Goal: Task Accomplishment & Management: Use online tool/utility

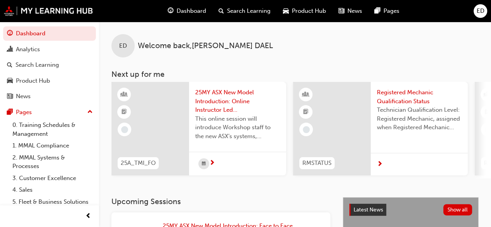
click at [230, 104] on span "25MY ASX New Model Introduction: Online Instructor Led Training" at bounding box center [237, 101] width 85 height 26
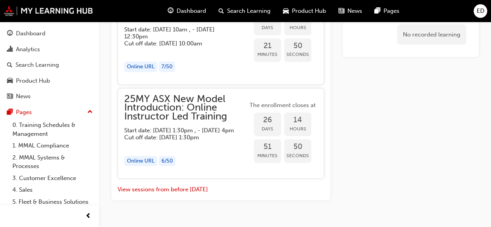
scroll to position [1217, 0]
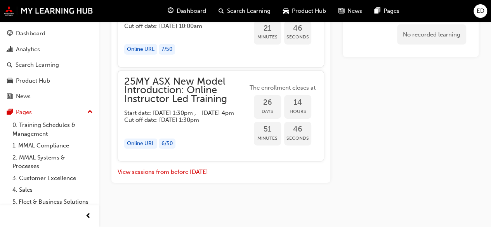
click at [202, 10] on span "Dashboard" at bounding box center [191, 11] width 29 height 9
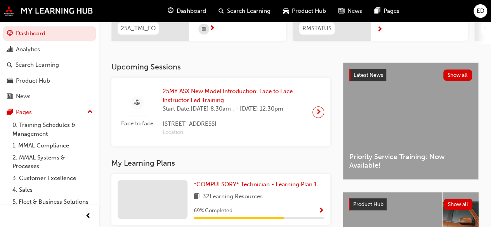
scroll to position [138, 0]
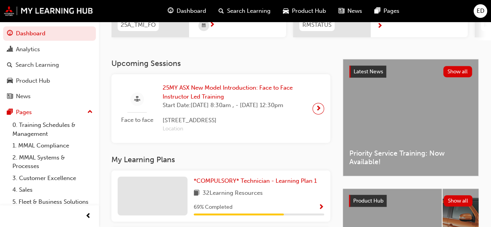
click at [178, 133] on span "Location" at bounding box center [235, 129] width 144 height 9
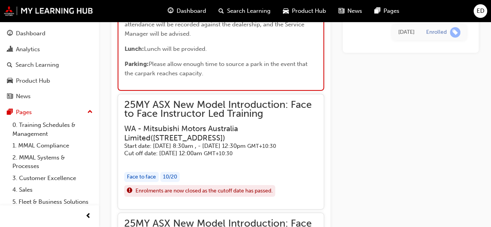
scroll to position [1364, 0]
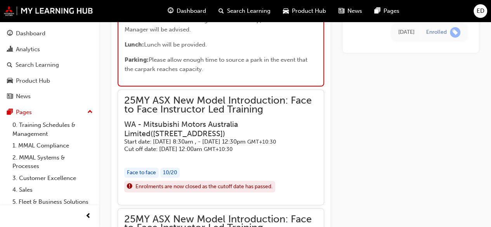
click at [322, 176] on div "25MY ASX New Model Introduction: Face to Face Instructor Led Training WA - Mits…" at bounding box center [221, 147] width 206 height 115
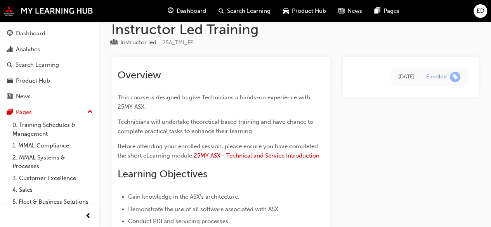
scroll to position [0, 0]
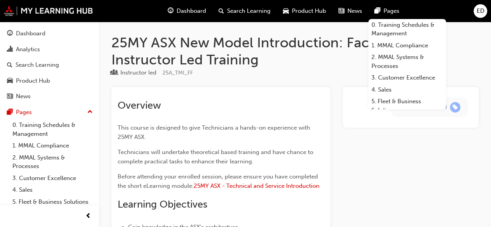
click at [183, 10] on span "Dashboard" at bounding box center [191, 11] width 29 height 9
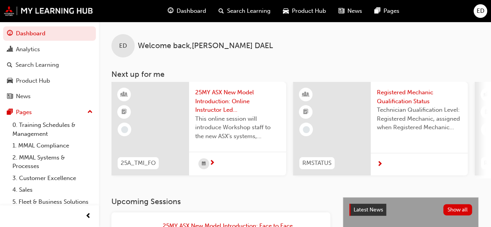
click at [481, 11] on span "ED" at bounding box center [480, 11] width 8 height 9
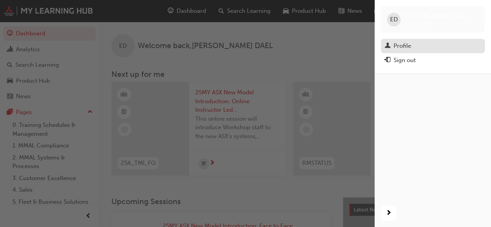
click at [407, 43] on div "Profile" at bounding box center [401, 46] width 17 height 9
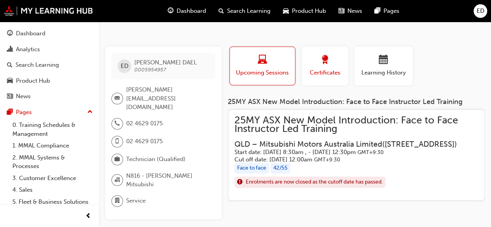
click at [327, 73] on span "Certificates" at bounding box center [324, 72] width 35 height 9
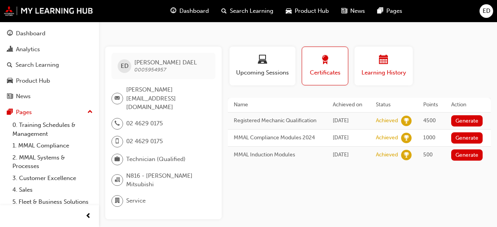
click at [362, 72] on span "Learning History" at bounding box center [383, 72] width 47 height 9
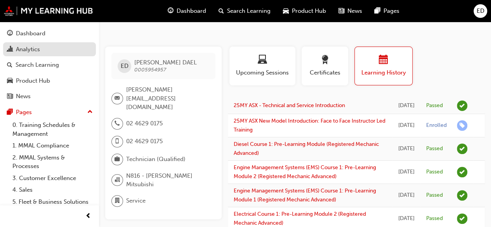
click at [55, 48] on div "Analytics" at bounding box center [49, 50] width 85 height 10
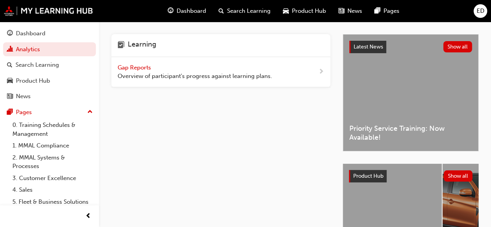
click at [321, 72] on span "next-icon" at bounding box center [321, 72] width 6 height 10
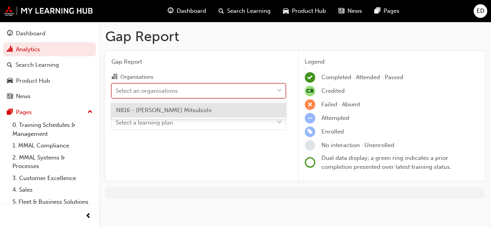
click at [209, 87] on div "Select an organisations" at bounding box center [193, 91] width 162 height 14
click at [116, 87] on input "Organisations option N816 - [PERSON_NAME] Mitsubishi focused, 1 of 1. 1 result …" at bounding box center [116, 90] width 1 height 7
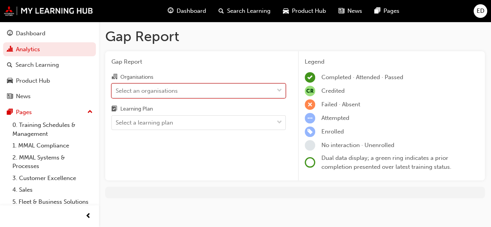
click at [209, 87] on div "Select an organisations" at bounding box center [193, 91] width 162 height 14
click at [116, 87] on input "Organisations 0 results available. Select is focused ,type to refine list, pres…" at bounding box center [116, 90] width 1 height 7
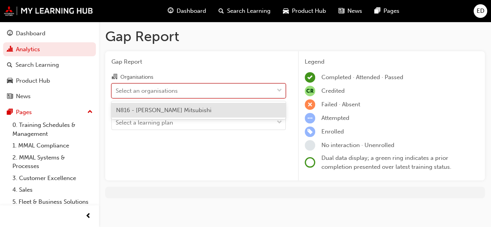
click at [209, 87] on div "Select an organisations" at bounding box center [193, 91] width 162 height 14
click at [116, 87] on input "Organisations option N816 - [PERSON_NAME] Mitsubishi focused, 1 of 1. 1 result …" at bounding box center [116, 90] width 1 height 7
click at [207, 106] on div "N816 - [PERSON_NAME] Mitsubishi" at bounding box center [198, 110] width 174 height 15
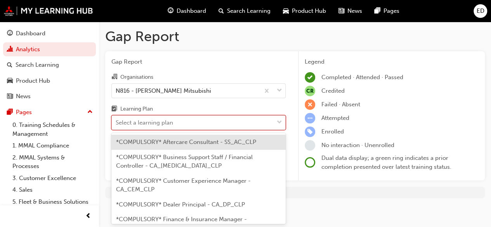
scroll to position [3, 0]
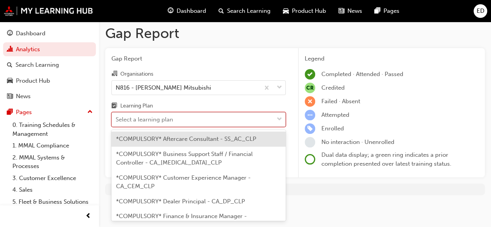
click at [208, 122] on div "Select a learning plan" at bounding box center [193, 120] width 162 height 14
click at [116, 122] on input "Learning Plan option *COMPULSORY* Aftercare Consultant - SS_AC_CLP focused, 1 o…" at bounding box center [116, 119] width 1 height 7
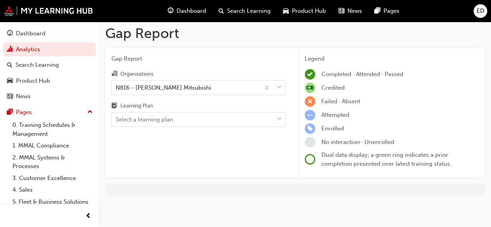
click at [313, 195] on div "Gap Report Gap Report Organisations N816 - [PERSON_NAME] Mitsubishi Learning Pl…" at bounding box center [295, 113] width 392 height 189
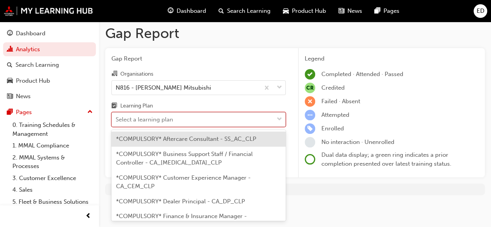
click at [240, 115] on div "Select a learning plan" at bounding box center [193, 120] width 162 height 14
click at [116, 116] on input "Learning Plan option *COMPULSORY* Aftercare Consultant - SS_AC_CLP focused, 1 o…" at bounding box center [116, 119] width 1 height 7
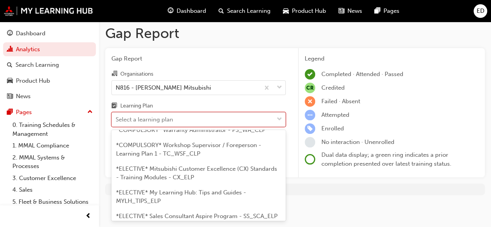
scroll to position [562, 0]
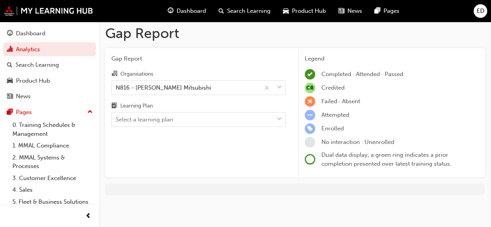
click at [339, 207] on div "Gap Report Gap Report Organisations N816 - [PERSON_NAME] Mitsubishi Learning Pl…" at bounding box center [295, 113] width 392 height 189
